Goal: Find specific page/section: Find specific page/section

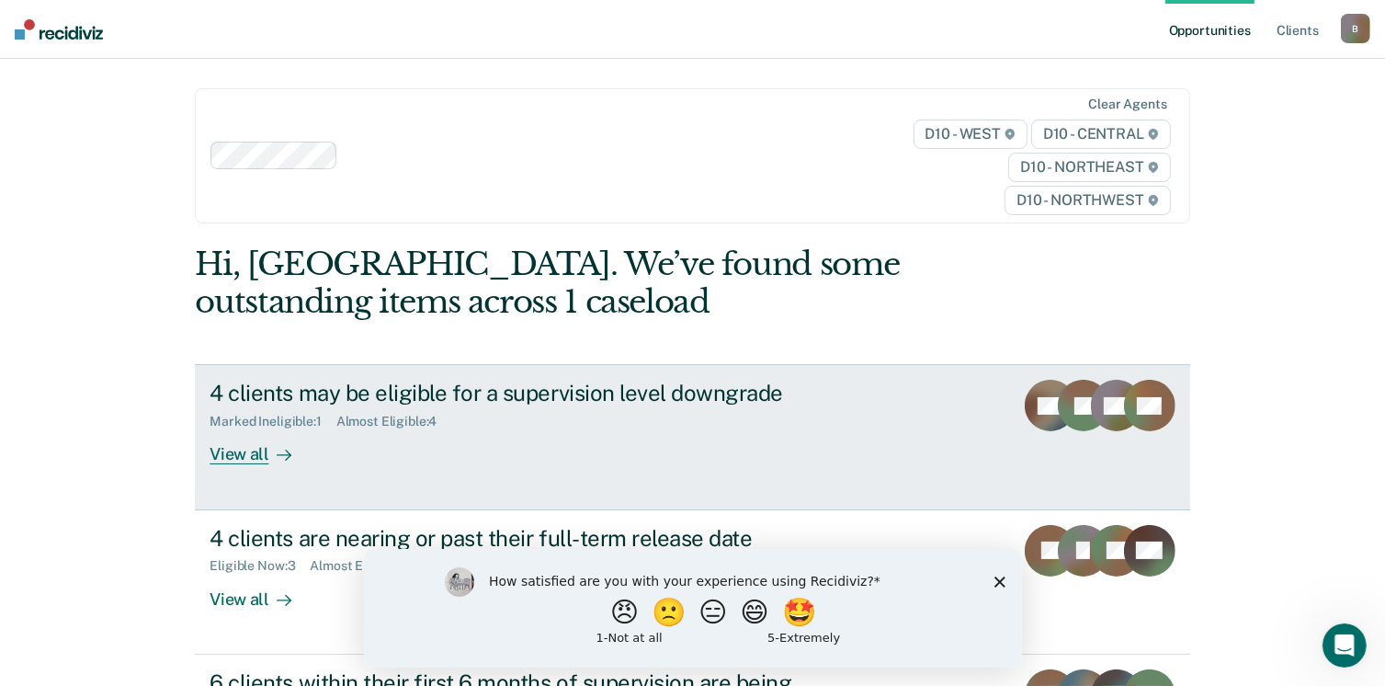
click at [226, 457] on div "View all" at bounding box center [261, 447] width 103 height 36
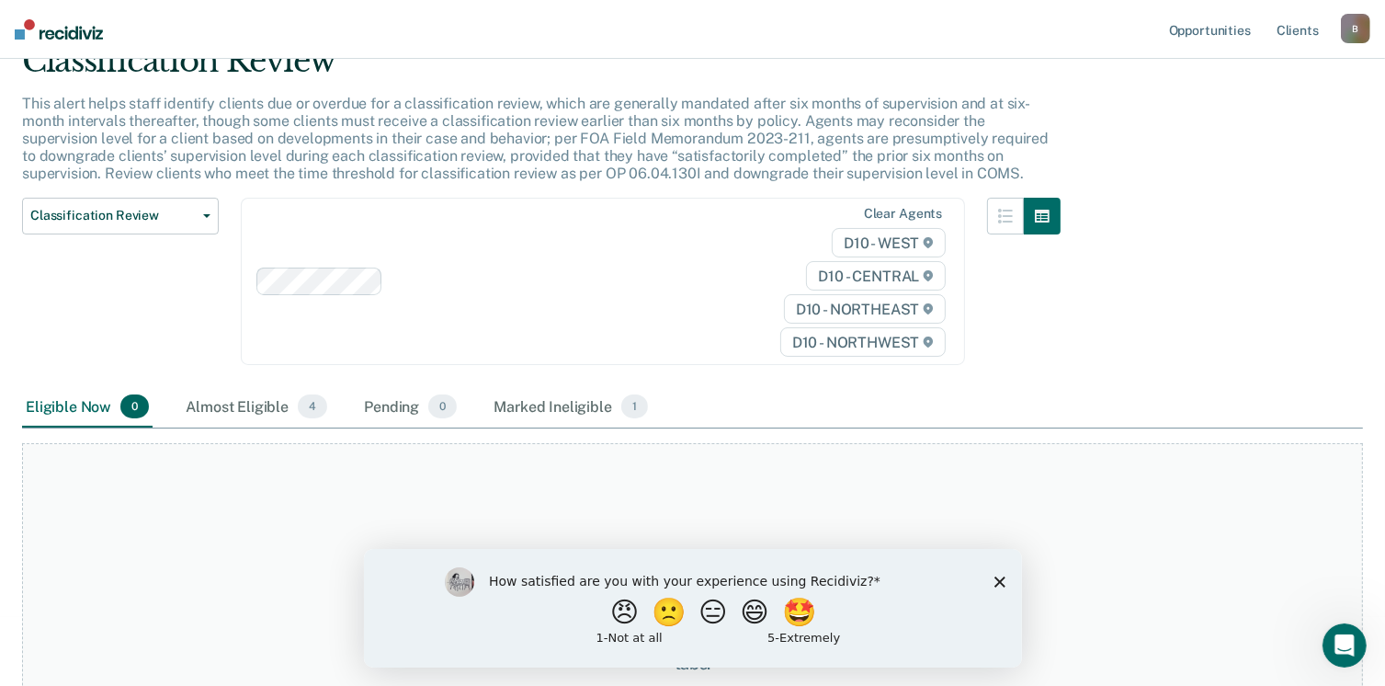
scroll to position [79, 0]
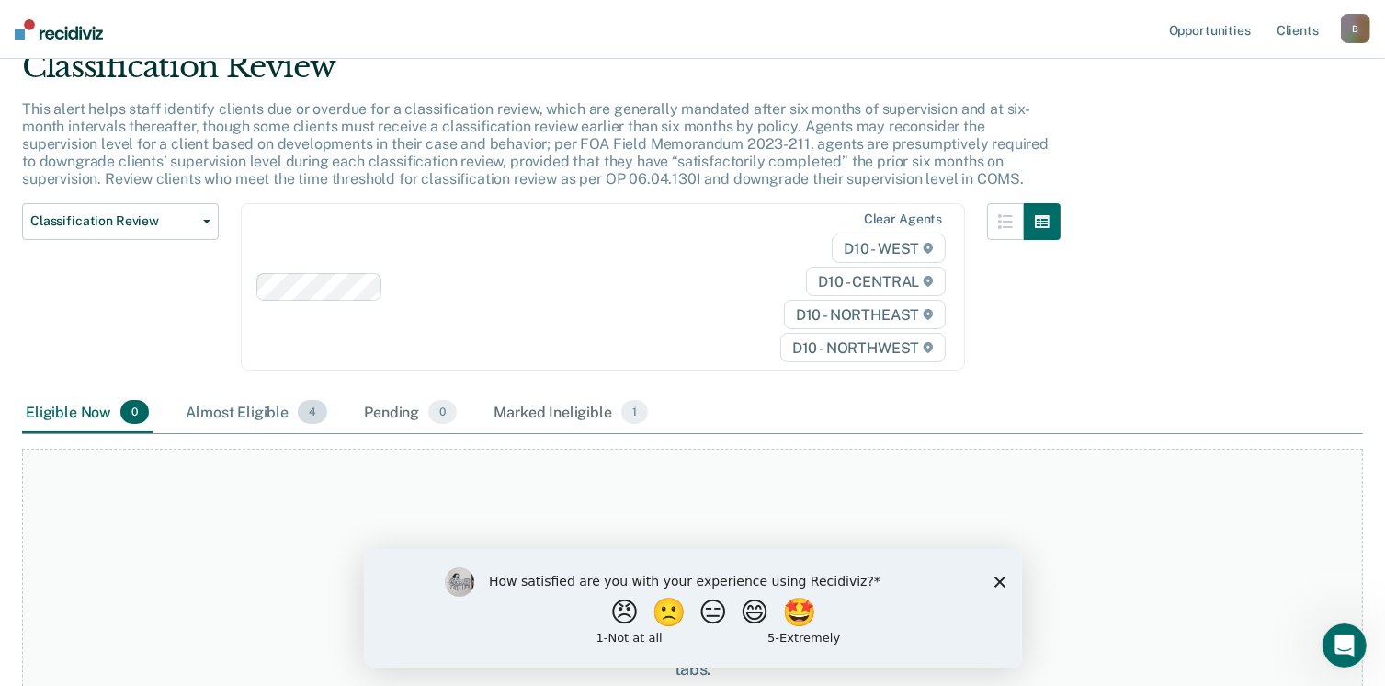
click at [280, 416] on div "Almost Eligible 4" at bounding box center [256, 413] width 149 height 40
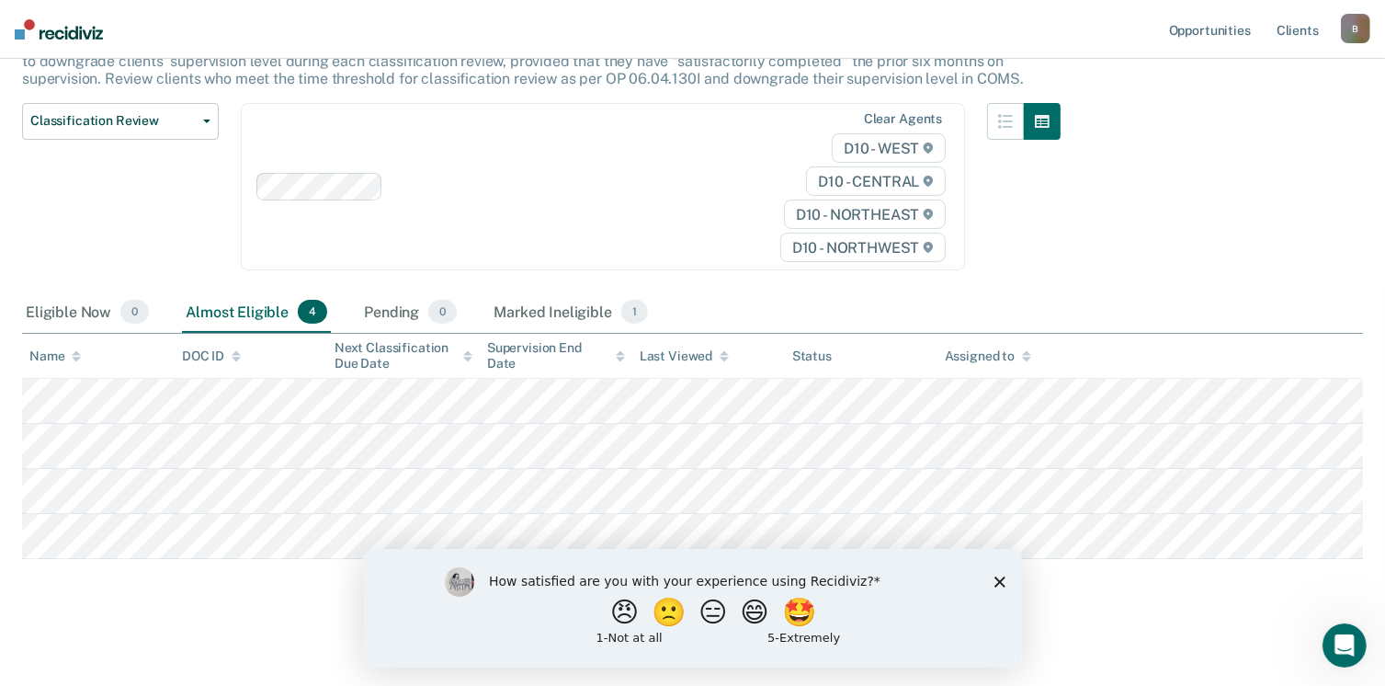
scroll to position [182, 0]
